Goal: Task Accomplishment & Management: Manage account settings

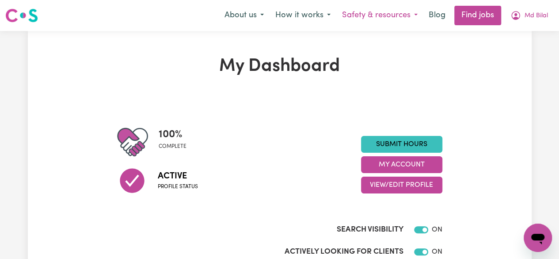
click at [404, 17] on button "Safety & resources" at bounding box center [379, 15] width 87 height 19
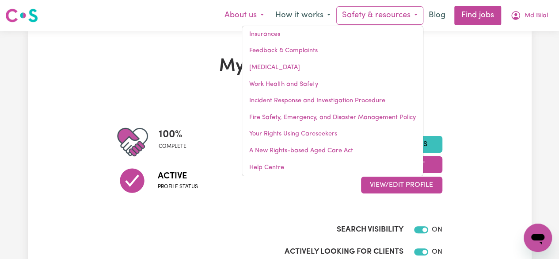
click at [260, 15] on button "About us" at bounding box center [244, 15] width 51 height 19
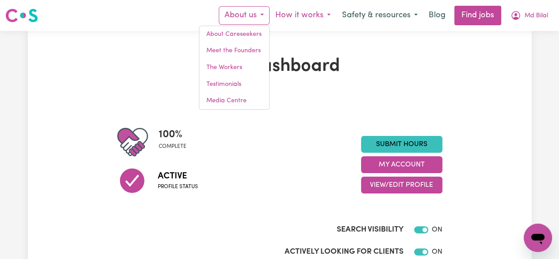
click at [320, 19] on button "How it works" at bounding box center [303, 15] width 67 height 19
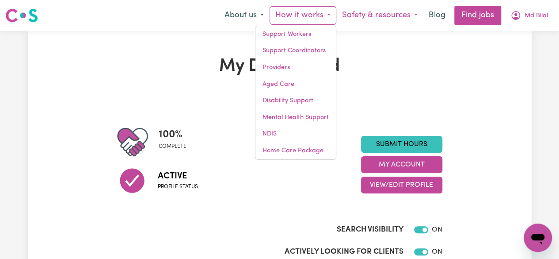
click at [359, 16] on button "Safety & resources" at bounding box center [379, 15] width 87 height 19
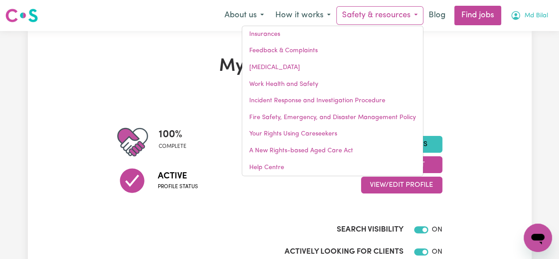
click at [526, 15] on span "Md Bilal" at bounding box center [536, 16] width 23 height 10
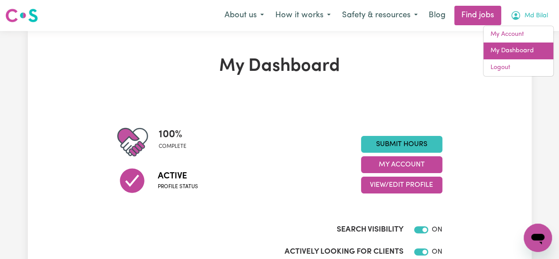
click at [518, 48] on link "My Dashboard" at bounding box center [518, 50] width 70 height 17
click at [474, 2] on nav "Menu About us About Careseekers Meet the Founders The Workers Testimonials Medi…" at bounding box center [279, 15] width 559 height 31
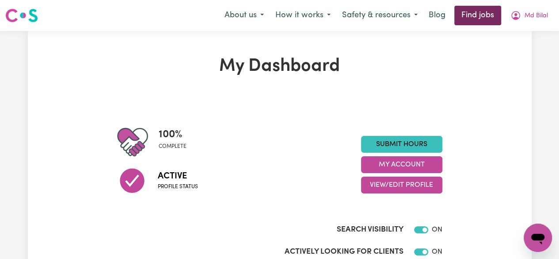
click at [475, 14] on link "Find jobs" at bounding box center [477, 15] width 47 height 19
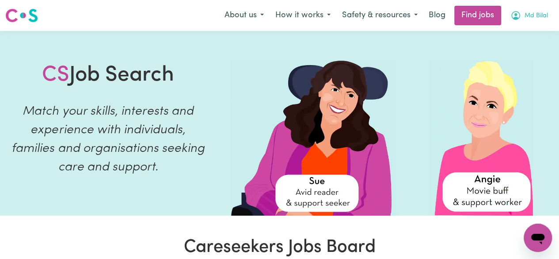
click at [521, 21] on button "Md Bilal" at bounding box center [529, 15] width 49 height 19
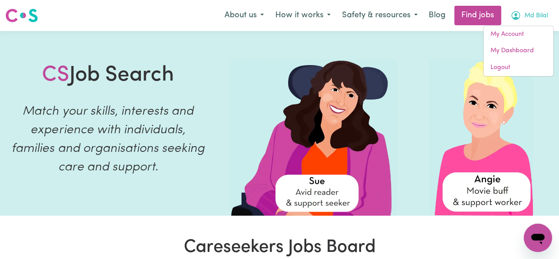
click at [23, 21] on img at bounding box center [21, 16] width 33 height 16
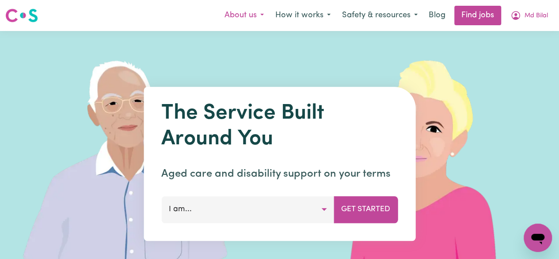
click at [255, 18] on button "About us" at bounding box center [244, 15] width 51 height 19
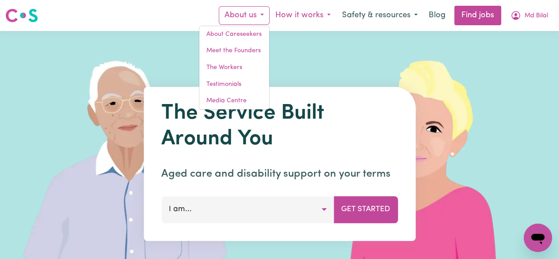
click at [304, 21] on button "How it works" at bounding box center [303, 15] width 67 height 19
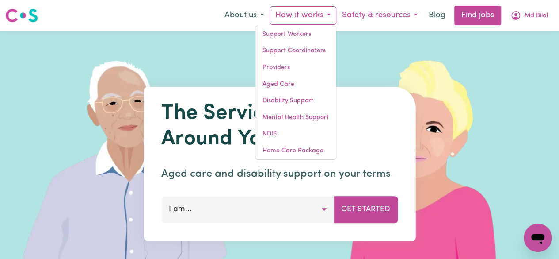
click at [392, 14] on button "Safety & resources" at bounding box center [379, 15] width 87 height 19
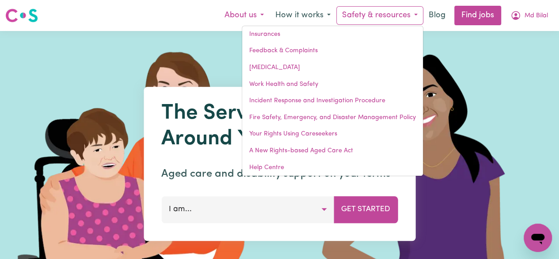
click at [261, 20] on button "About us" at bounding box center [244, 15] width 51 height 19
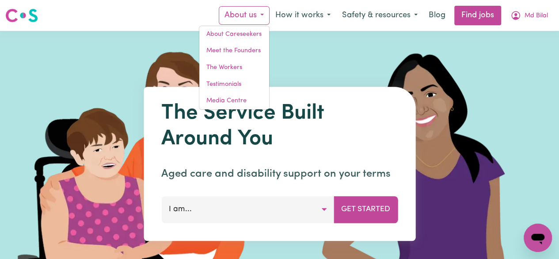
click at [26, 20] on img at bounding box center [21, 16] width 33 height 16
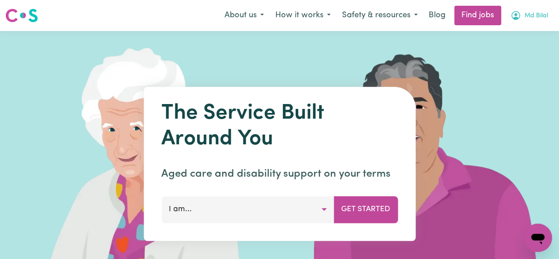
click at [526, 16] on span "Md Bilal" at bounding box center [536, 16] width 23 height 10
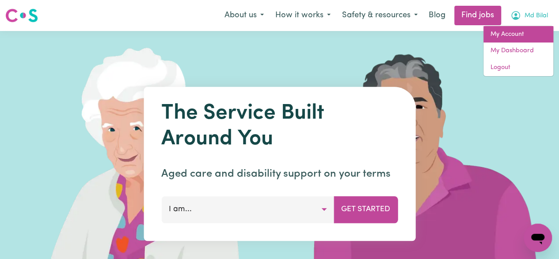
click at [512, 36] on link "My Account" at bounding box center [518, 34] width 70 height 17
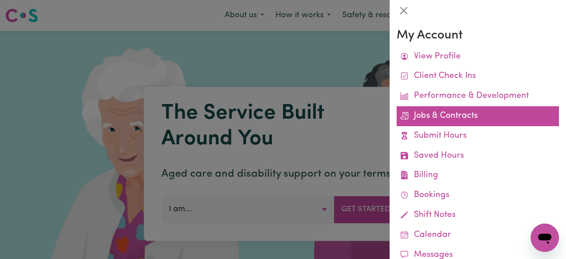
click at [430, 116] on link "Jobs & Contracts" at bounding box center [477, 116] width 162 height 20
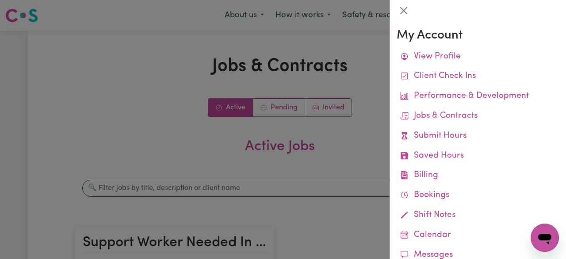
click at [340, 113] on div at bounding box center [283, 129] width 566 height 259
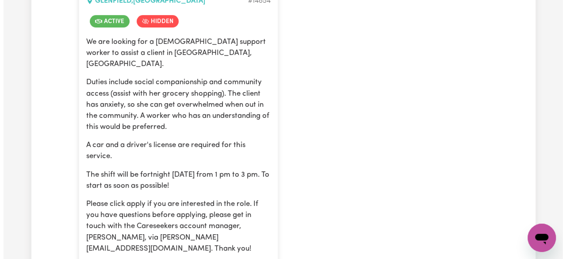
scroll to position [354, 0]
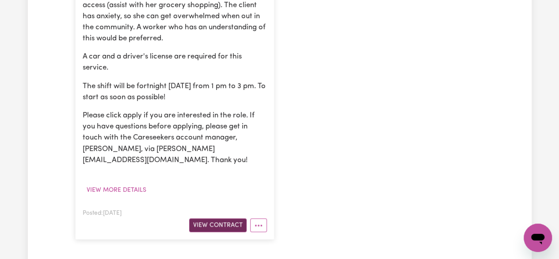
click at [217, 218] on button "View Contract" at bounding box center [217, 225] width 57 height 14
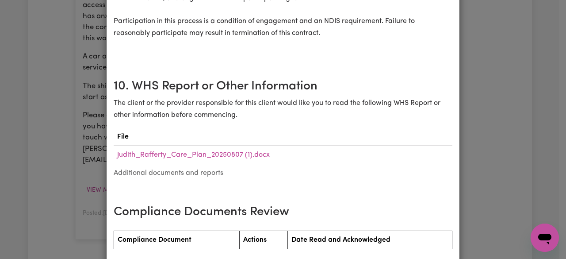
scroll to position [1193, 0]
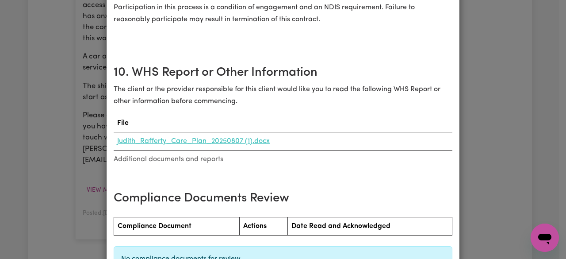
click at [233, 137] on link "Judith_Rafferty_Care_Plan_20250807 (1).docx" at bounding box center [193, 140] width 152 height 7
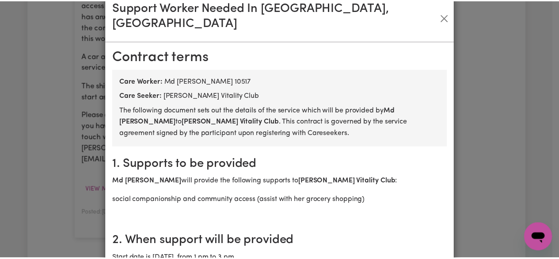
scroll to position [0, 0]
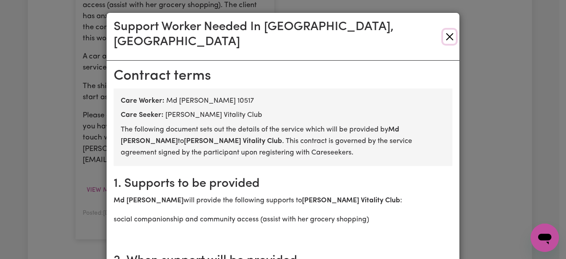
click at [443, 30] on button "Close" at bounding box center [449, 37] width 13 height 14
